Goal: Information Seeking & Learning: Learn about a topic

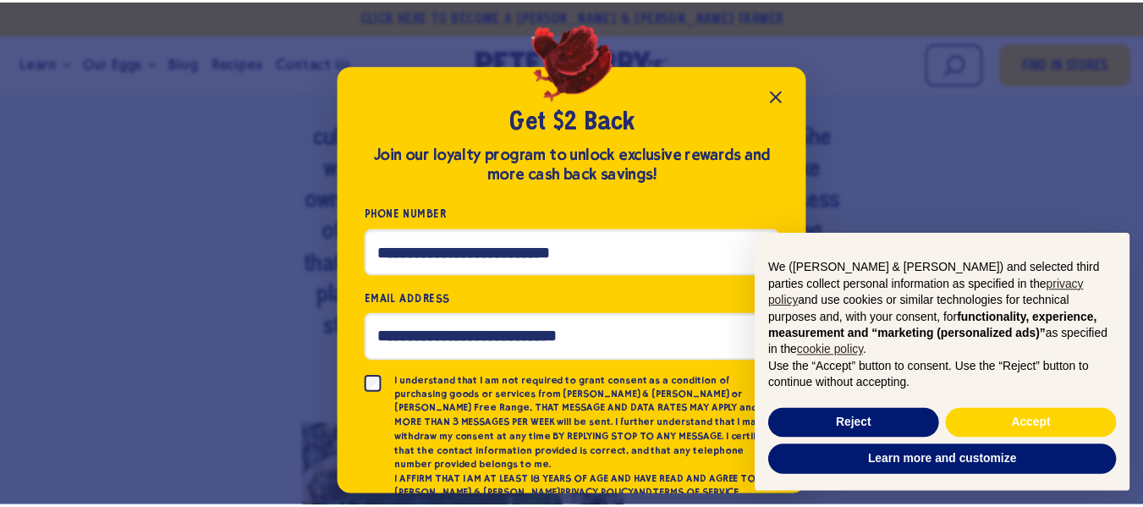
scroll to position [74, 0]
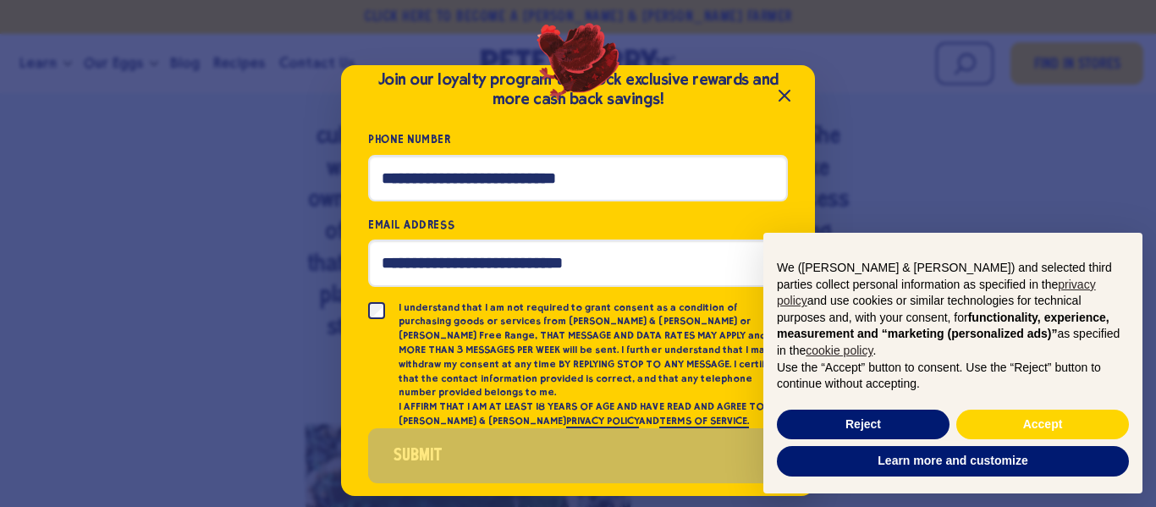
click at [789, 94] on icon "Close popup" at bounding box center [784, 95] width 20 height 20
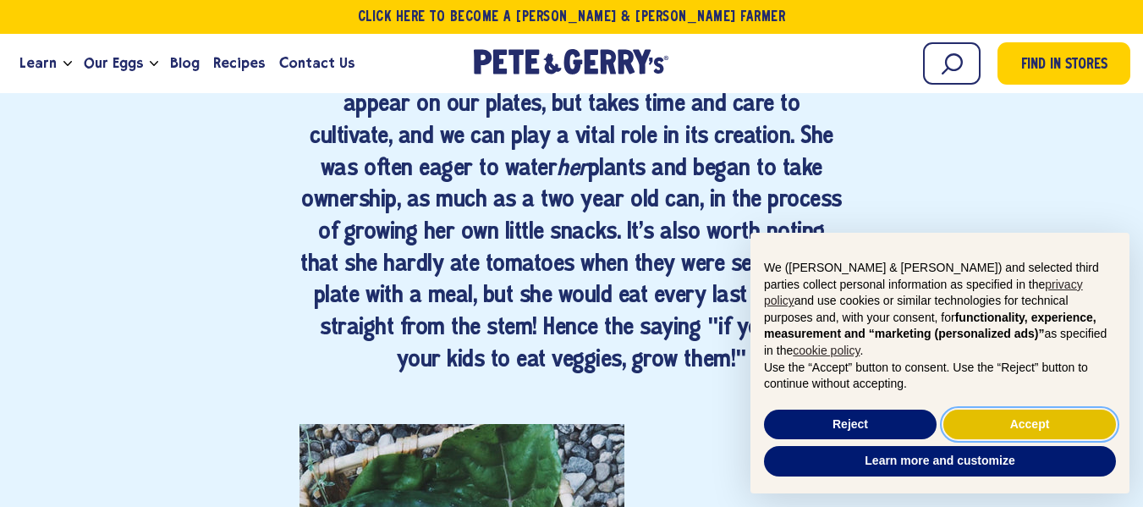
click at [977, 411] on button "Accept" at bounding box center [1029, 425] width 173 height 30
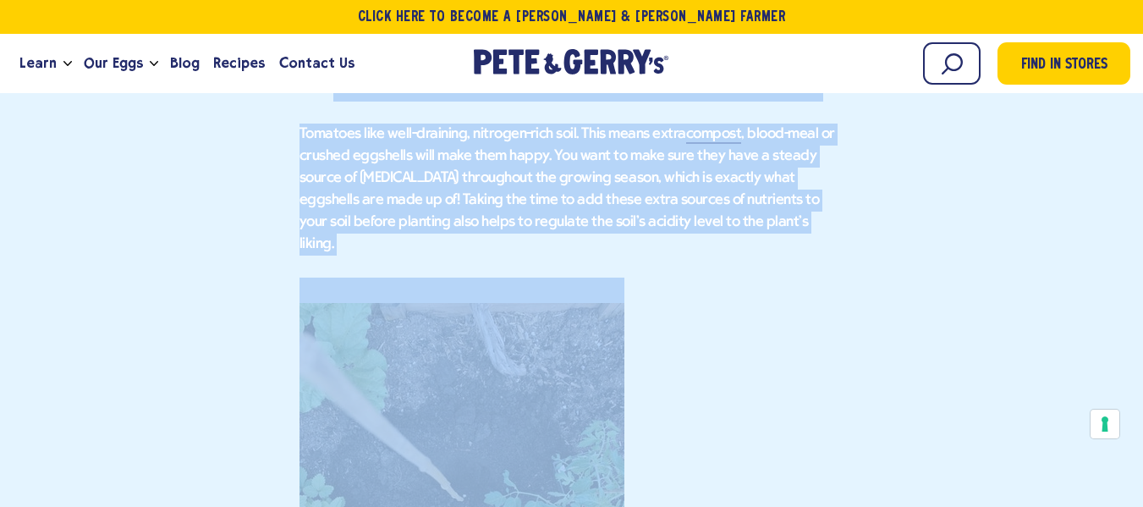
scroll to position [2837, 0]
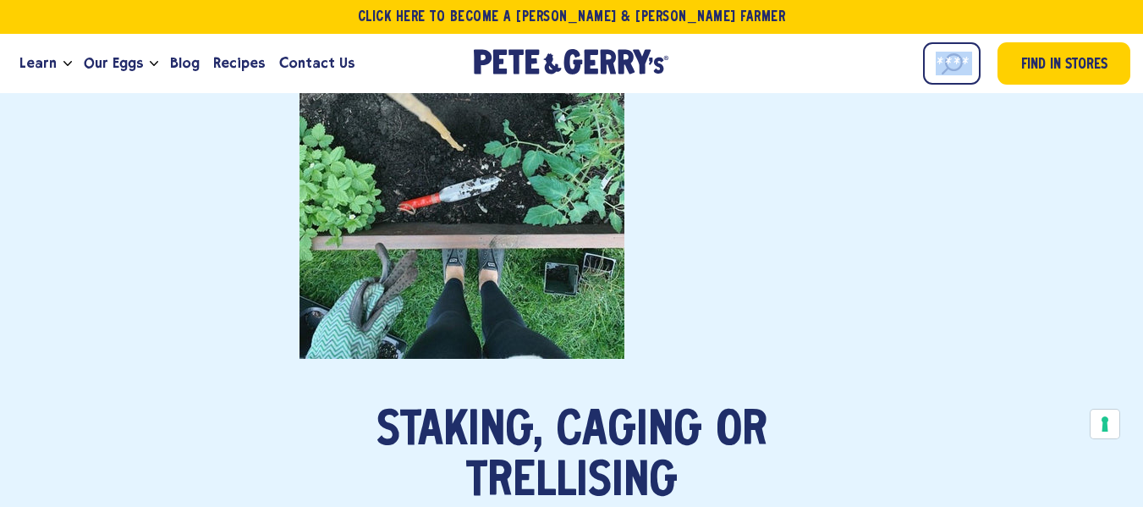
drag, startPoint x: 413, startPoint y: 291, endPoint x: 718, endPoint y: 67, distance: 378.9
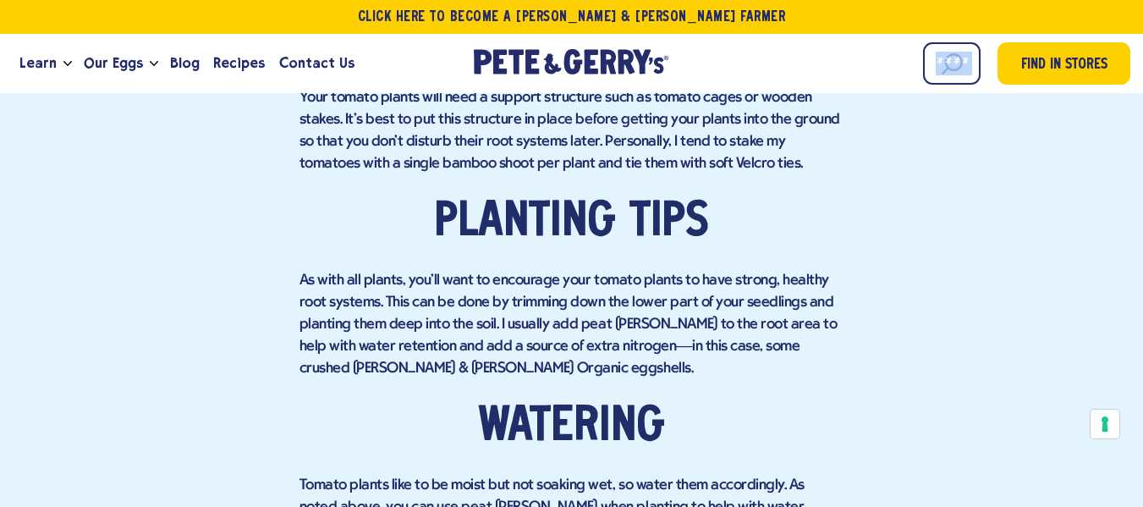
scroll to position [3281, 0]
click at [712, 269] on p "As with all plants, you'll want to encourage your tomato plants to have strong,…" at bounding box center [572, 324] width 545 height 110
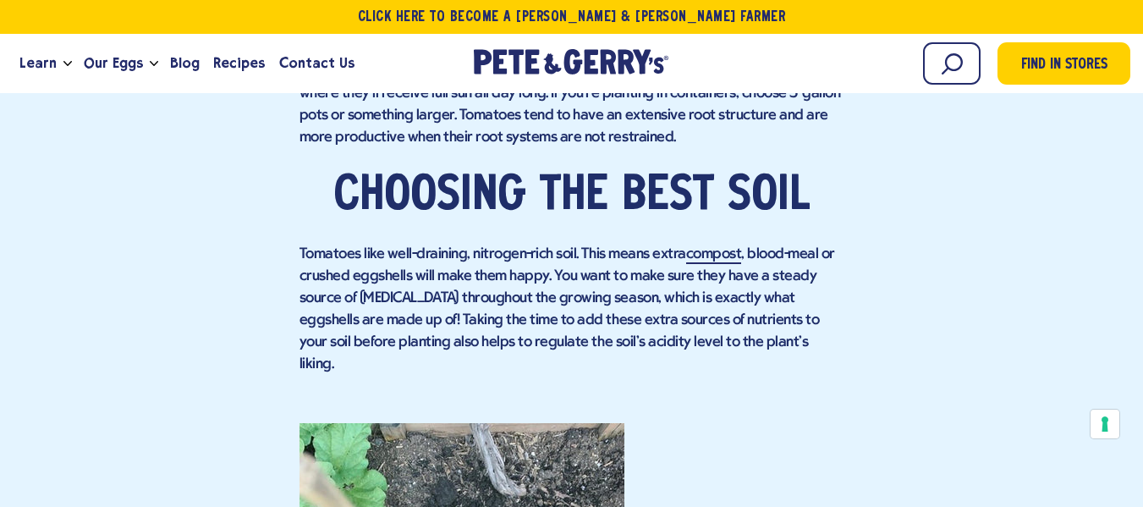
scroll to position [2365, 0]
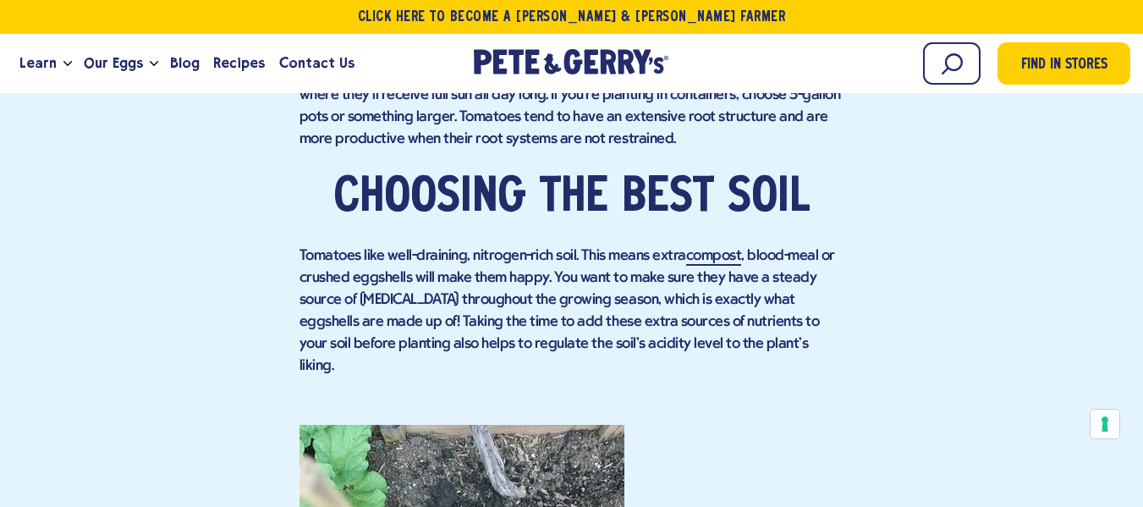
drag, startPoint x: 331, startPoint y: 198, endPoint x: 799, endPoint y: 335, distance: 487.6
click at [799, 335] on div "Tomatoes are no doubt one of my favorite things to grow in the garden. They're …" at bounding box center [572, 501] width 545 height 3504
click at [589, 278] on p "Tomatoes like well-draining, nitrogen-rich soil. This means extra compost , blo…" at bounding box center [572, 311] width 545 height 132
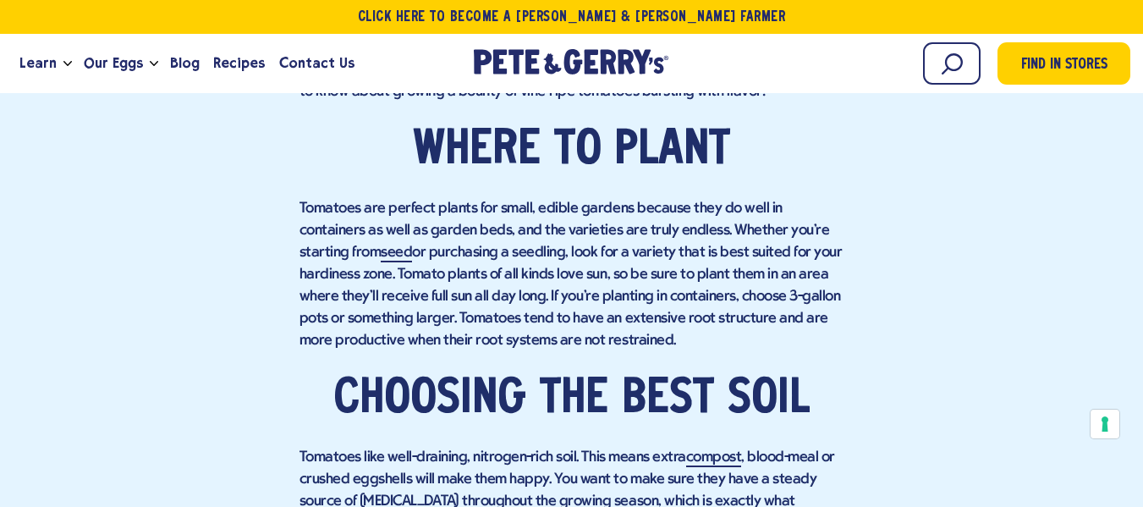
scroll to position [2160, 0]
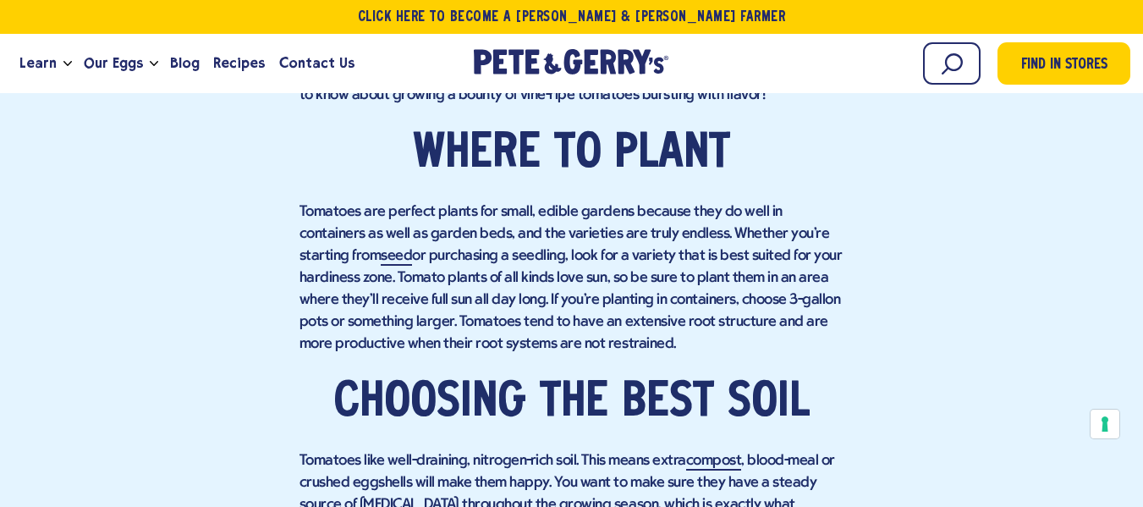
drag, startPoint x: 859, startPoint y: 0, endPoint x: 730, endPoint y: 184, distance: 224.9
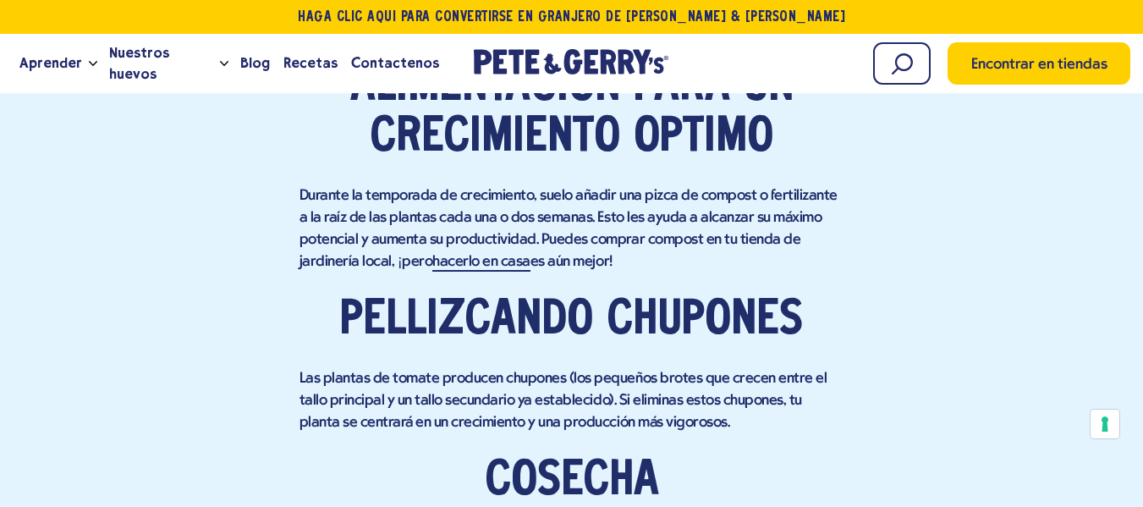
scroll to position [4175, 0]
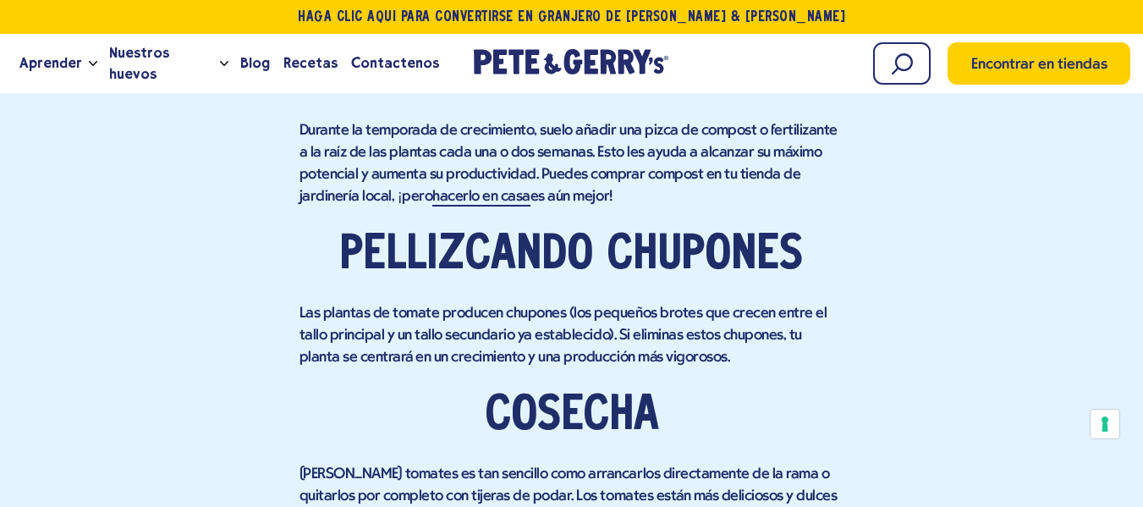
click at [320, 230] on h2 "Pellizcando chupones" at bounding box center [572, 255] width 545 height 51
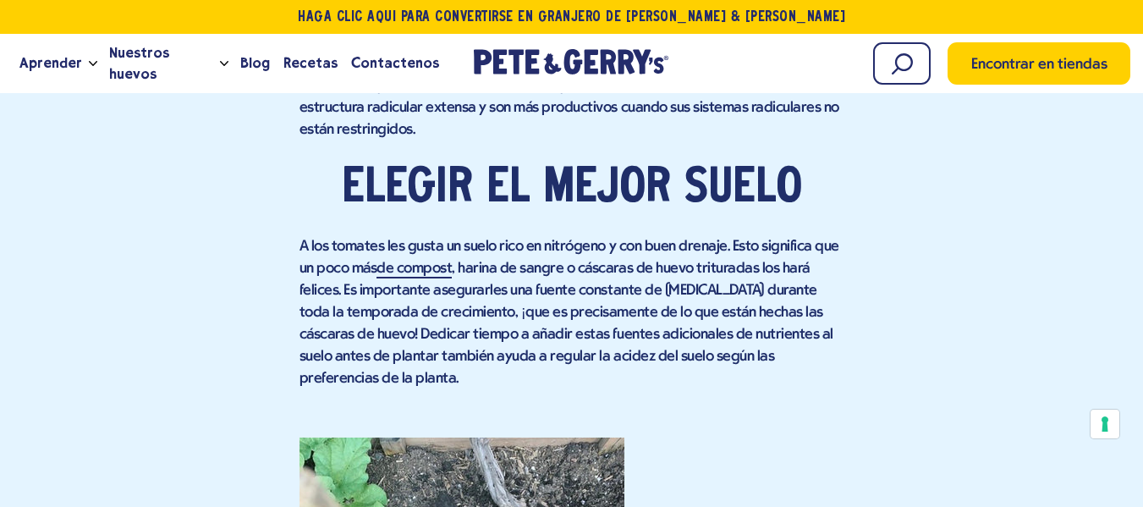
scroll to position [2462, 0]
drag, startPoint x: 339, startPoint y: 177, endPoint x: 396, endPoint y: 355, distance: 186.5
click at [396, 355] on div "Sin duda, los tomates son una de mis plantas favoritas para cultivar en el huer…" at bounding box center [572, 469] width 545 height 3633
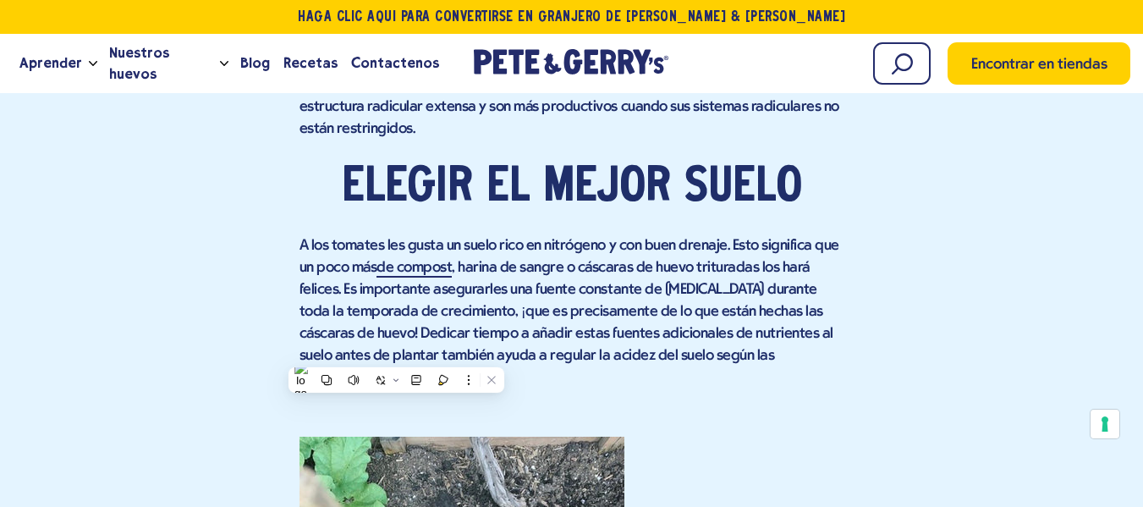
copy div "Elegir el mejor suelo A los tomates les gusta un suelo rico en nitrógeno y con …"
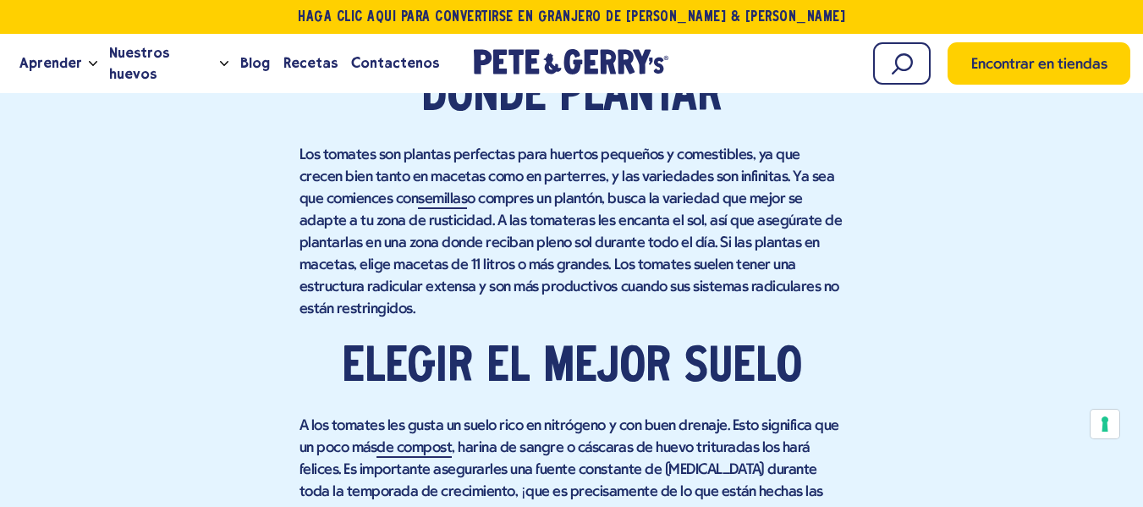
scroll to position [2169, 0]
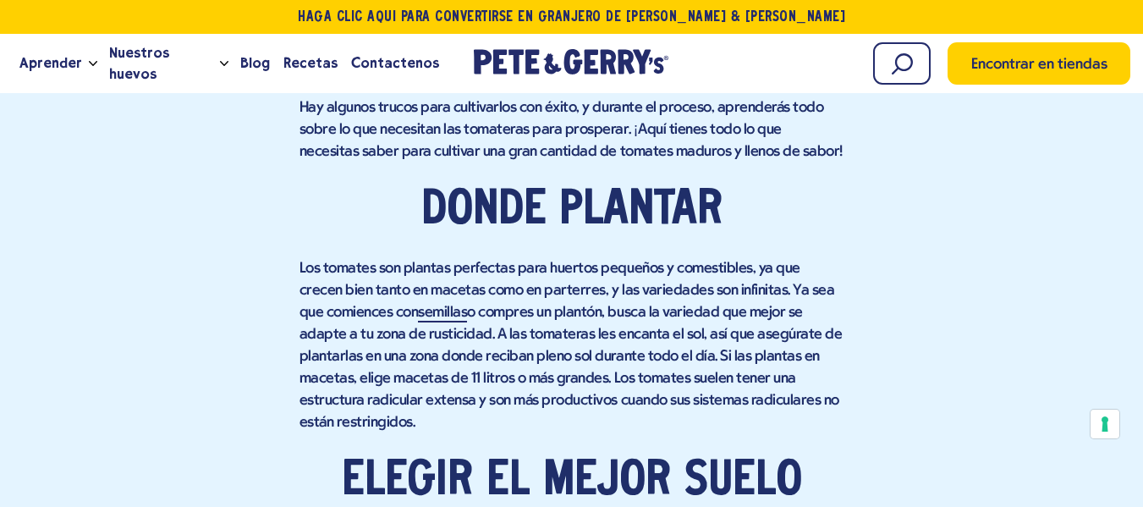
click at [371, 269] on font "Los tomates son plantas perfectas para huertos pequeños y comestibles, ya que c…" at bounding box center [568, 291] width 536 height 60
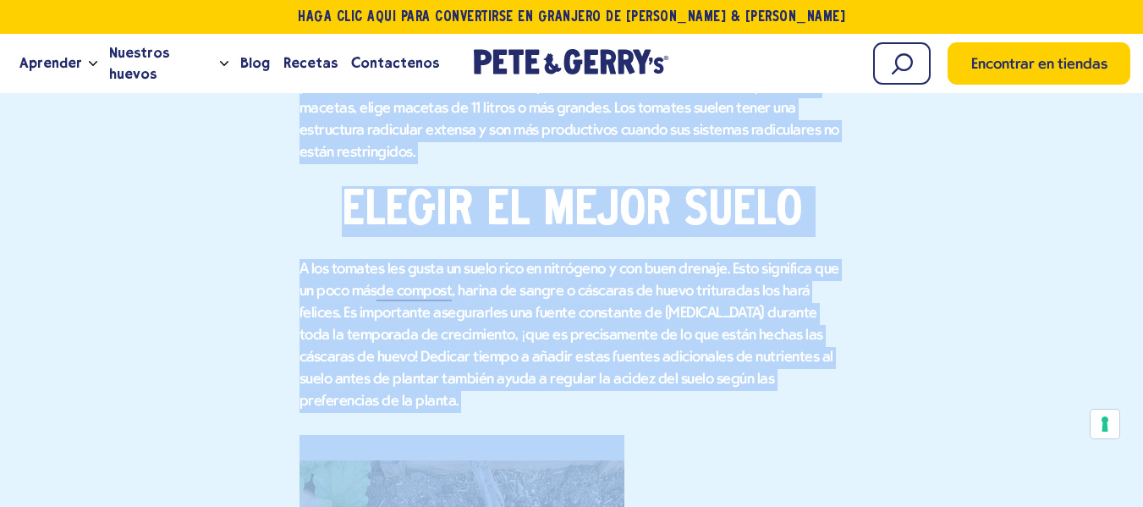
scroll to position [2577, 0]
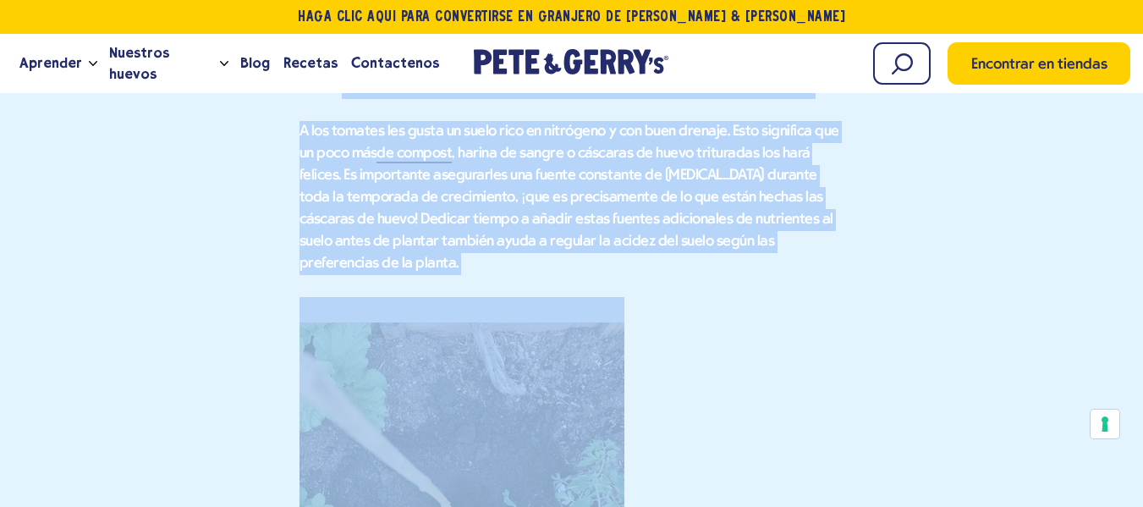
drag, startPoint x: 402, startPoint y: 343, endPoint x: 495, endPoint y: 241, distance: 137.7
click at [495, 241] on div "Sin duda, los tomates son una de mis plantas favoritas para cultivar en el huer…" at bounding box center [572, 355] width 545 height 3633
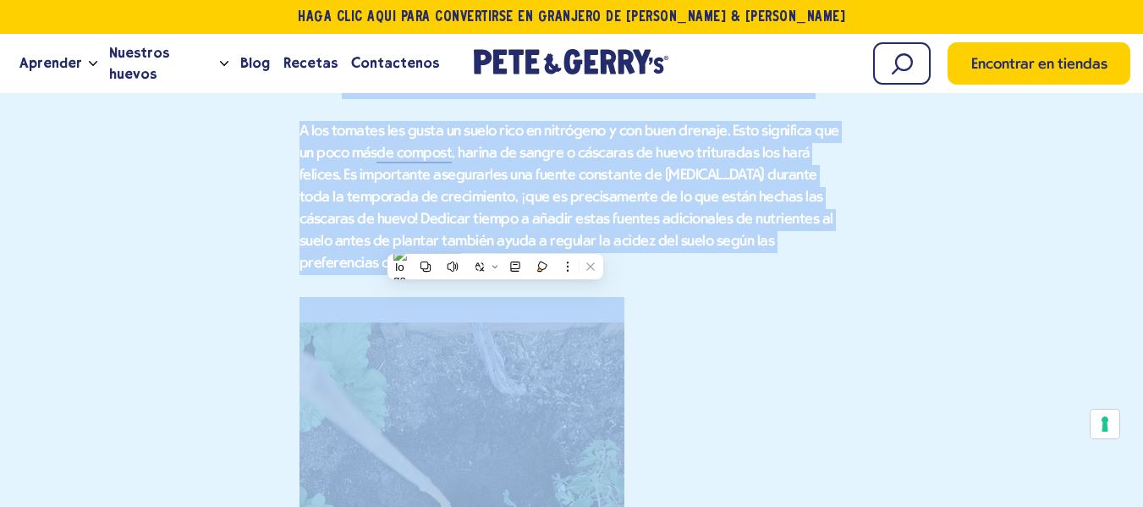
copy div "Lorem ipsumdo Sit ametcon adi elitsed doeiusmod temp incidid utlabore e dolorem…"
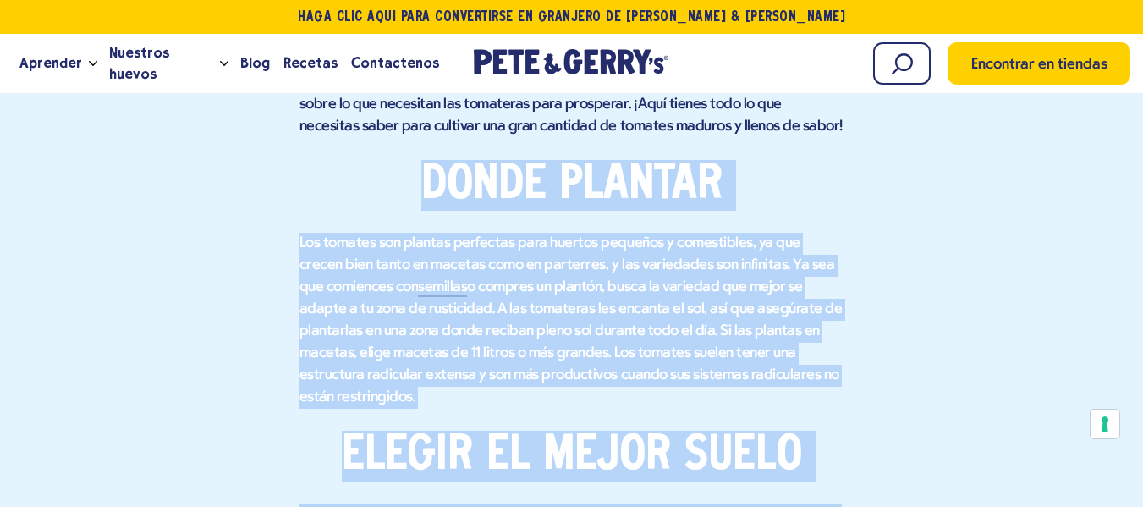
scroll to position [2193, 0]
click at [393, 278] on p "Los tomates son plantas perfectas para huertos pequeños y comestibles, ya que c…" at bounding box center [572, 322] width 545 height 176
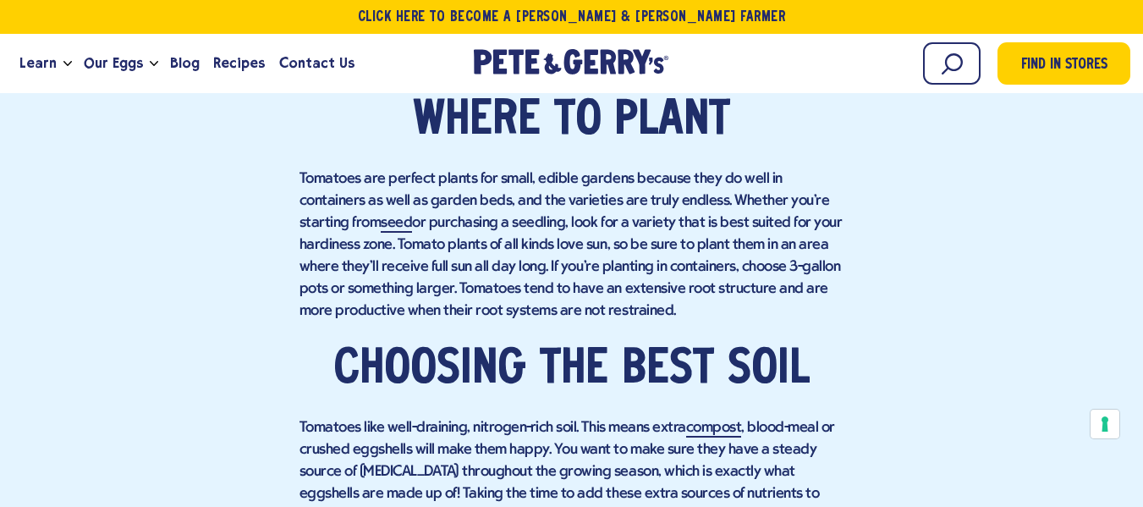
scroll to position [2128, 0]
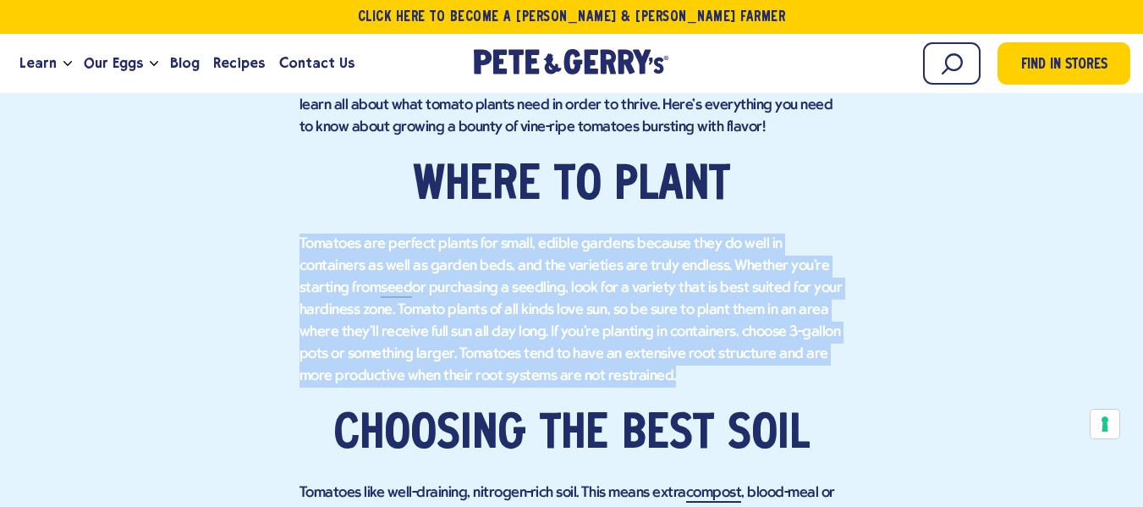
drag, startPoint x: 294, startPoint y: 232, endPoint x: 625, endPoint y: 376, distance: 361.6
copy p "Tomatoes are perfect plants for small, edible gardens because they do well in c…"
